Goal: Navigation & Orientation: Understand site structure

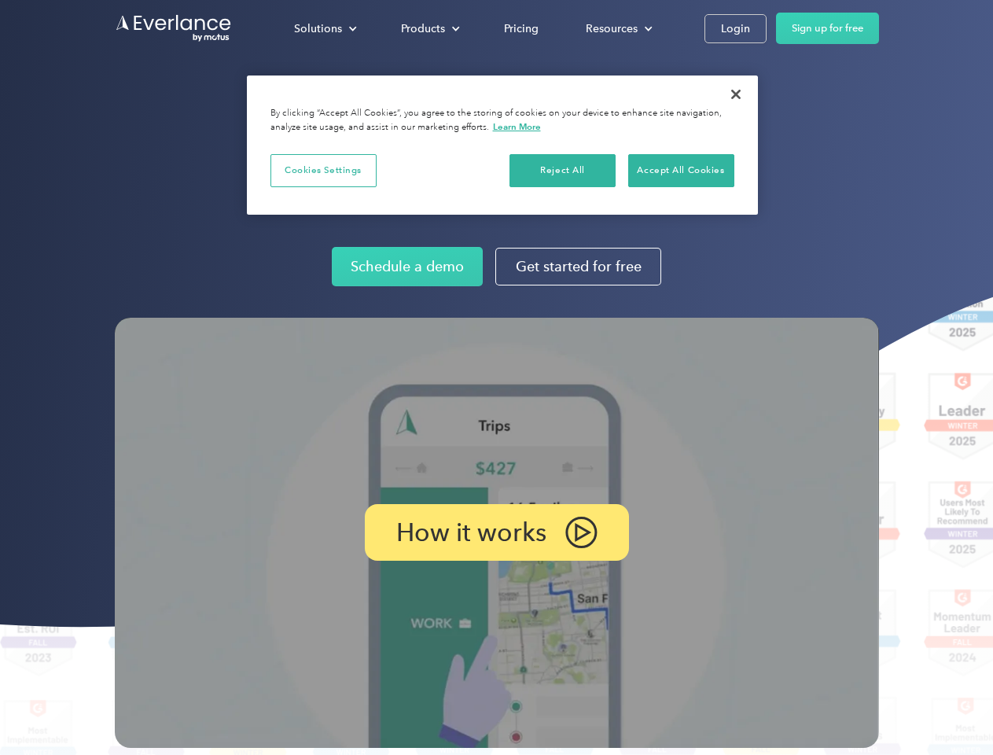
click at [496, 377] on img at bounding box center [497, 533] width 764 height 430
click at [325, 28] on div "Solutions" at bounding box center [318, 29] width 48 height 20
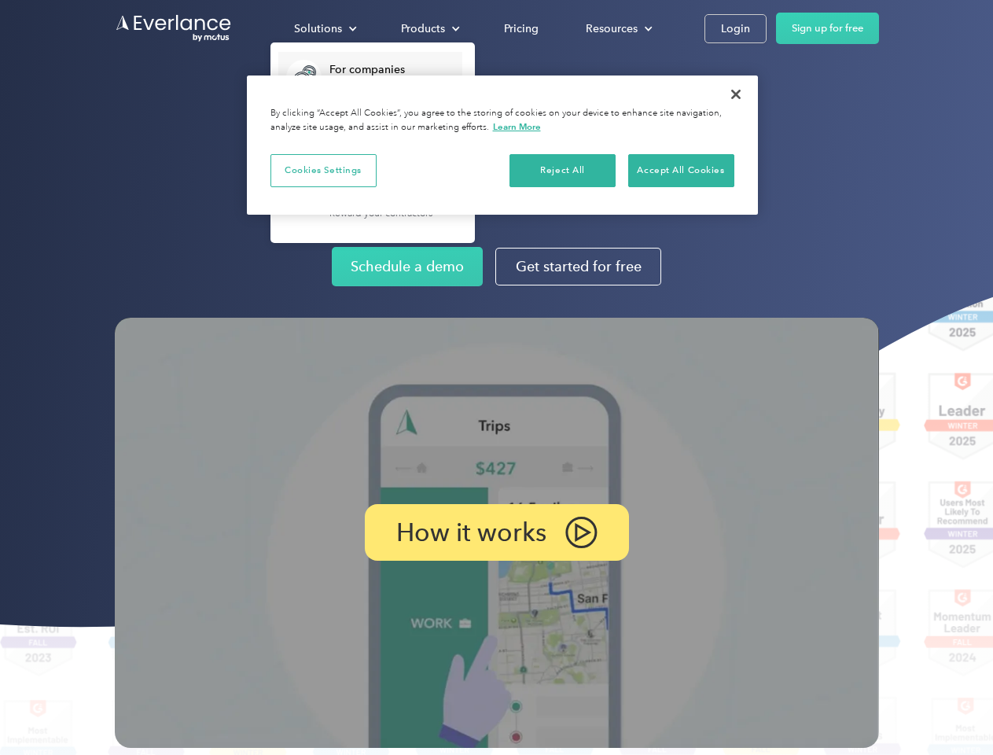
click at [428, 28] on div "Products" at bounding box center [423, 29] width 44 height 20
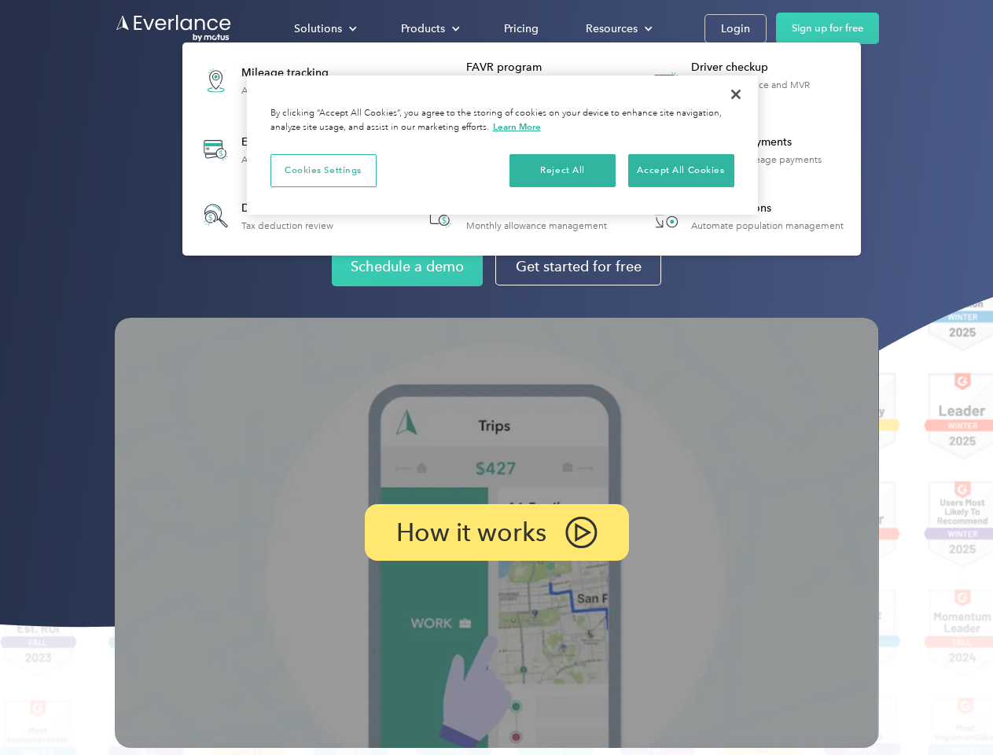
click at [617, 28] on div "Resources" at bounding box center [612, 29] width 52 height 20
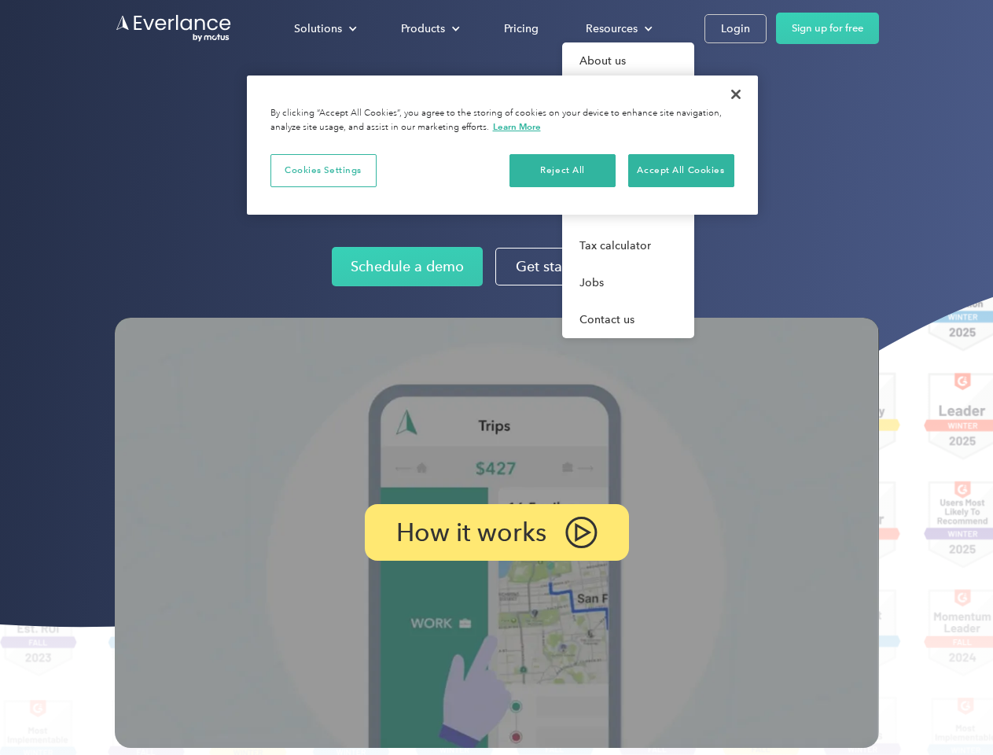
click at [496, 532] on p "How it works" at bounding box center [471, 532] width 150 height 19
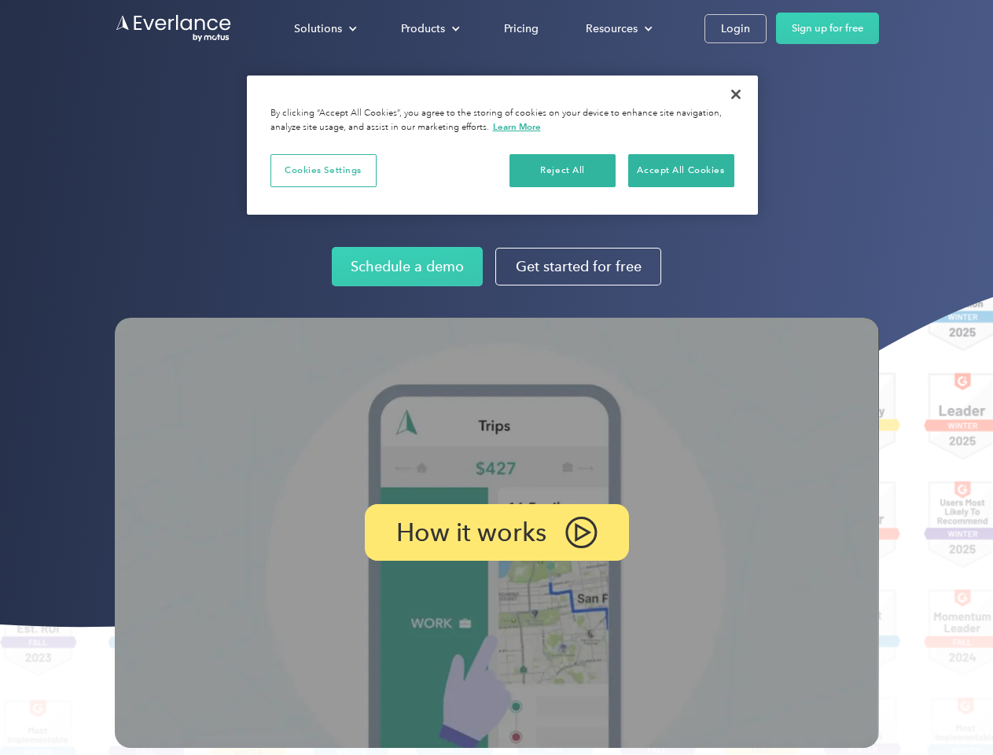
click at [323, 170] on button "Cookies Settings" at bounding box center [323, 170] width 106 height 33
